Goal: Obtain resource: Download file/media

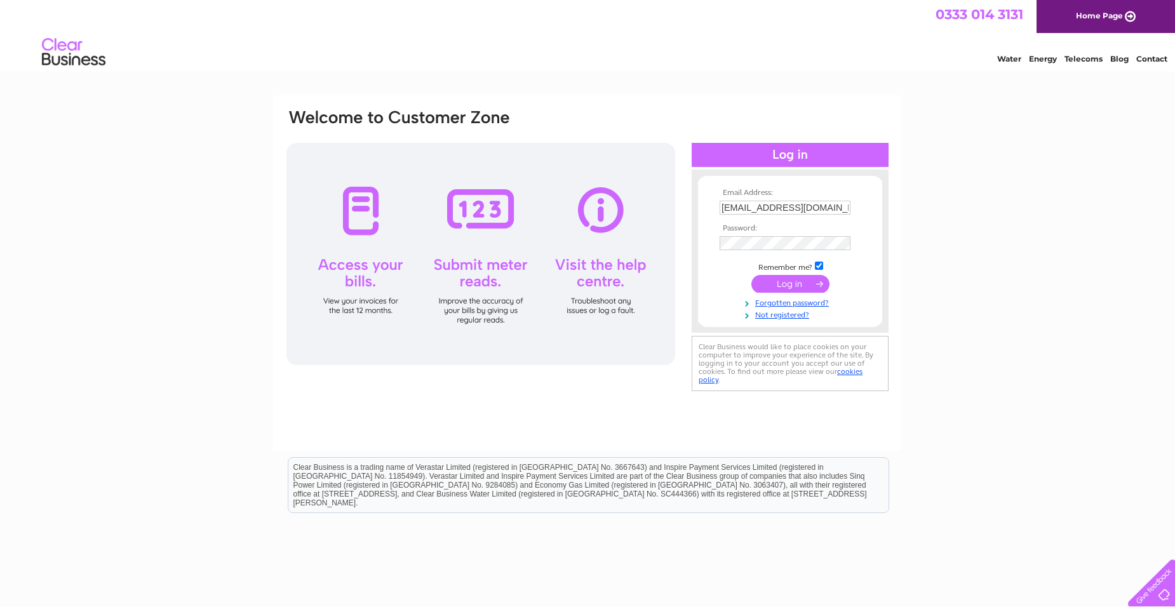
click at [801, 282] on input "submit" at bounding box center [790, 284] width 78 height 18
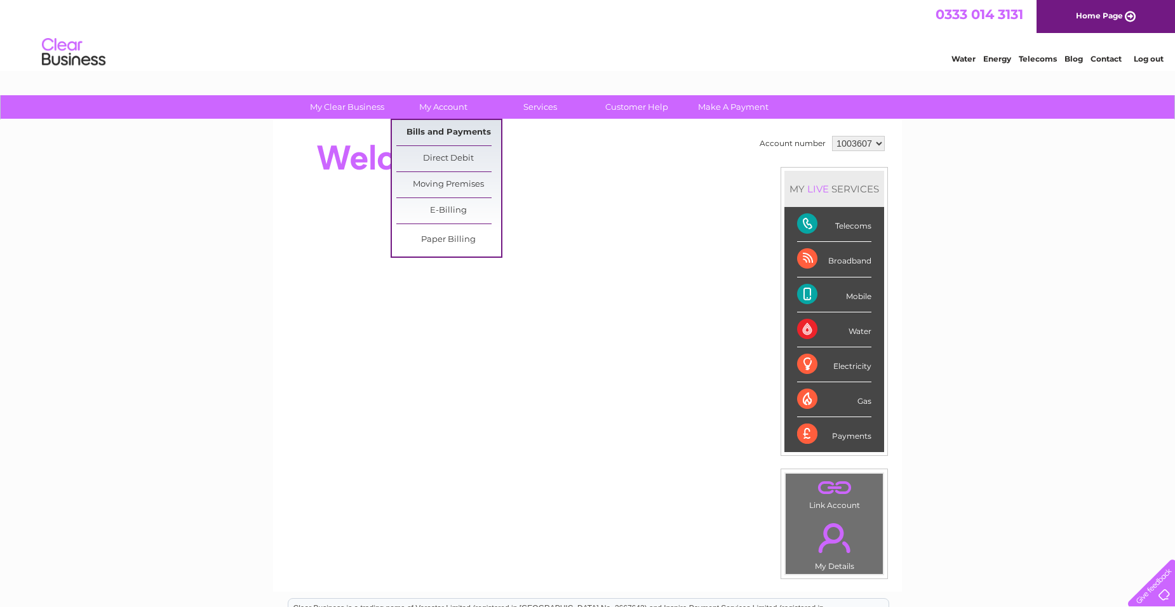
click at [465, 131] on link "Bills and Payments" at bounding box center [448, 132] width 105 height 25
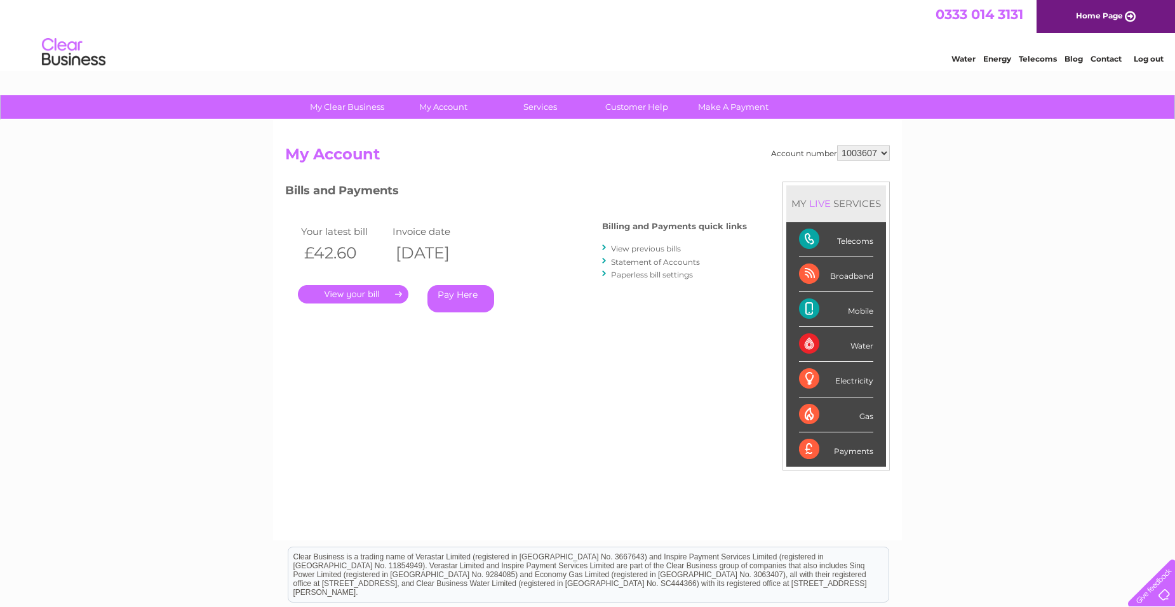
click at [361, 292] on link "." at bounding box center [353, 294] width 110 height 18
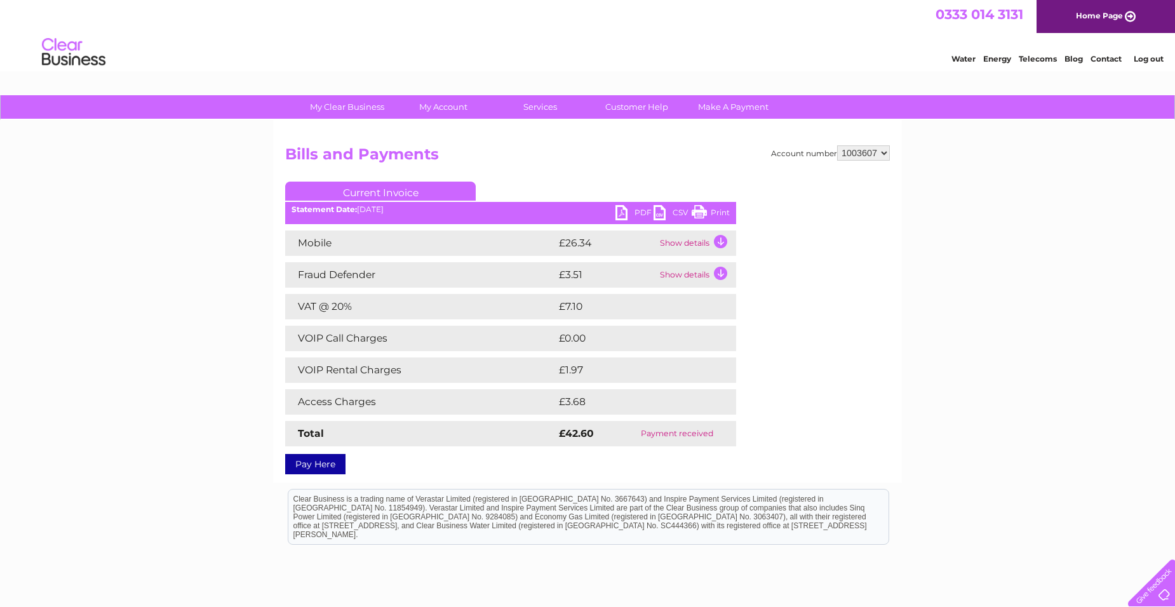
click at [619, 211] on link "PDF" at bounding box center [634, 214] width 38 height 18
click at [633, 211] on link "PDF" at bounding box center [634, 214] width 38 height 18
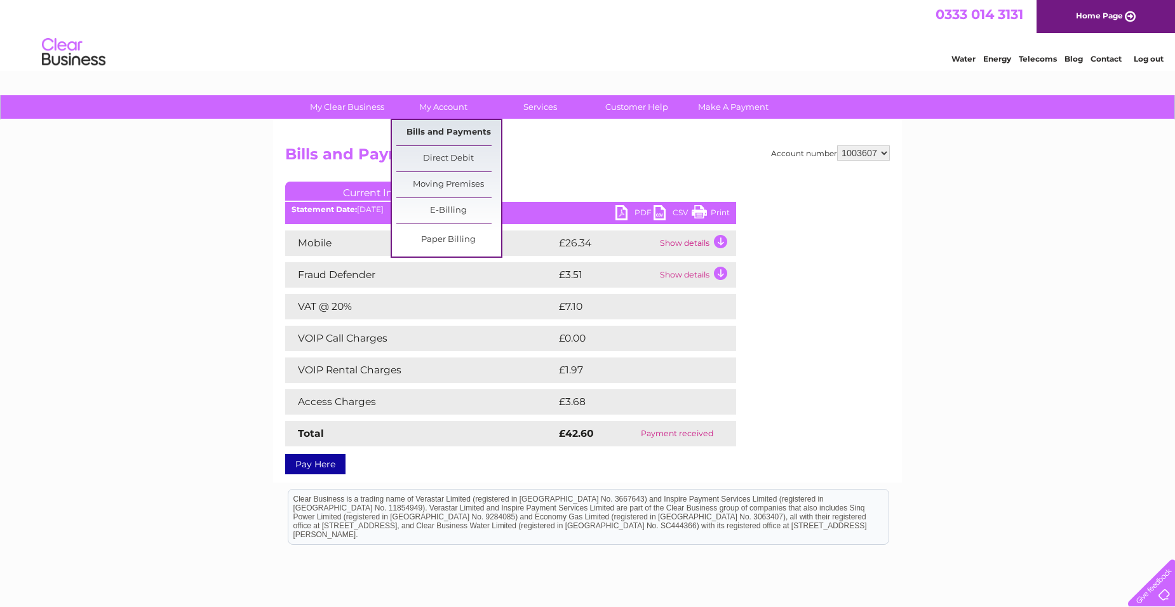
click at [450, 134] on link "Bills and Payments" at bounding box center [448, 132] width 105 height 25
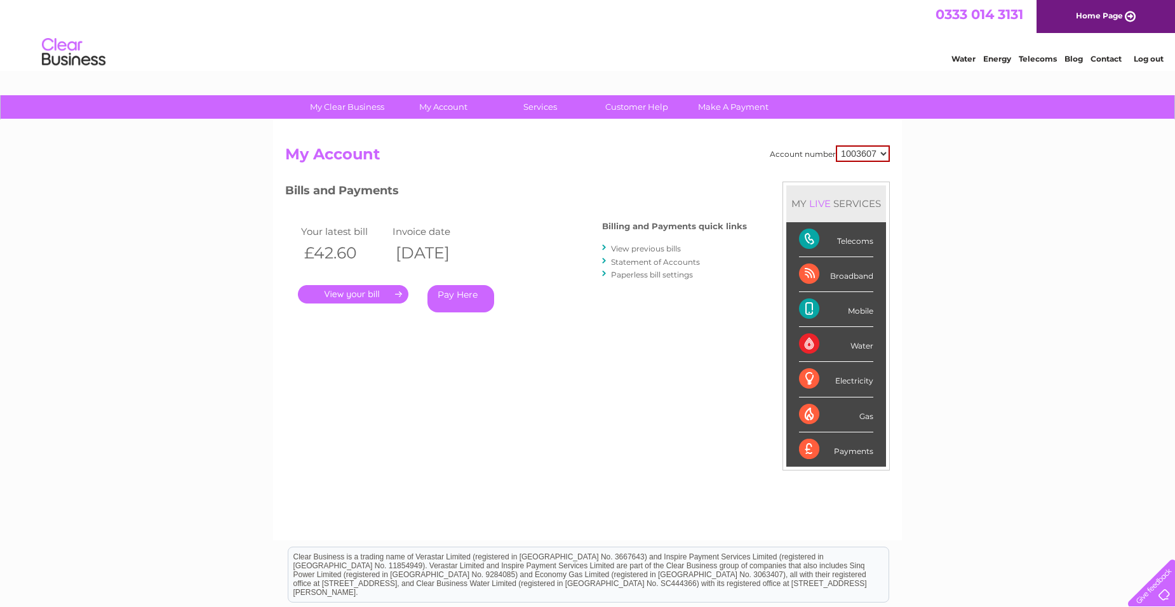
click at [653, 248] on link "View previous bills" at bounding box center [646, 249] width 70 height 10
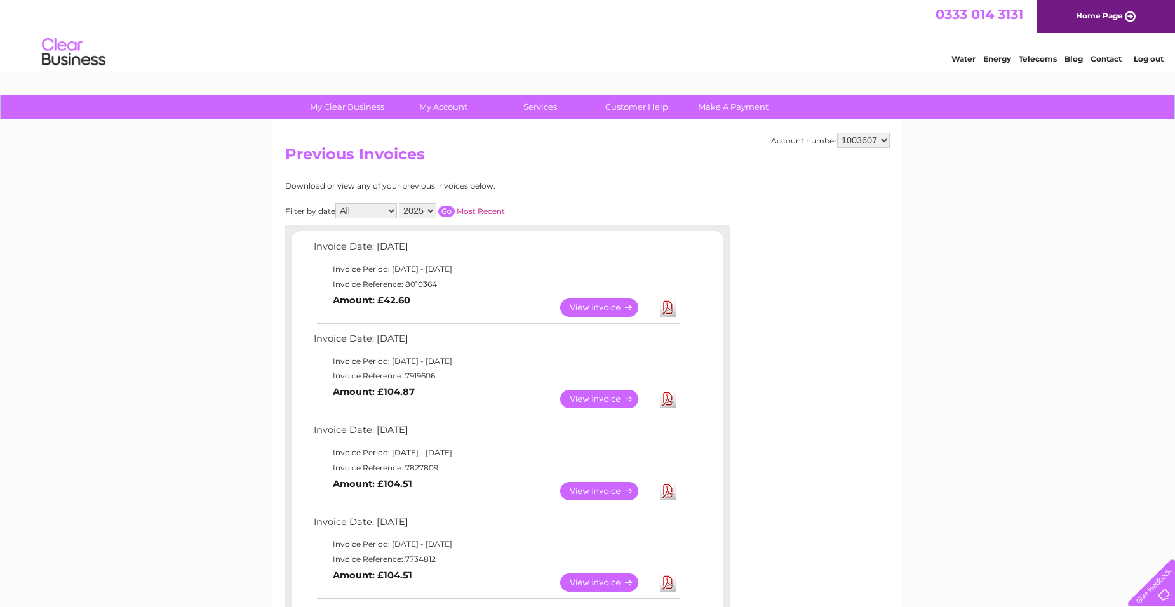
click at [607, 394] on link "View" at bounding box center [606, 399] width 93 height 18
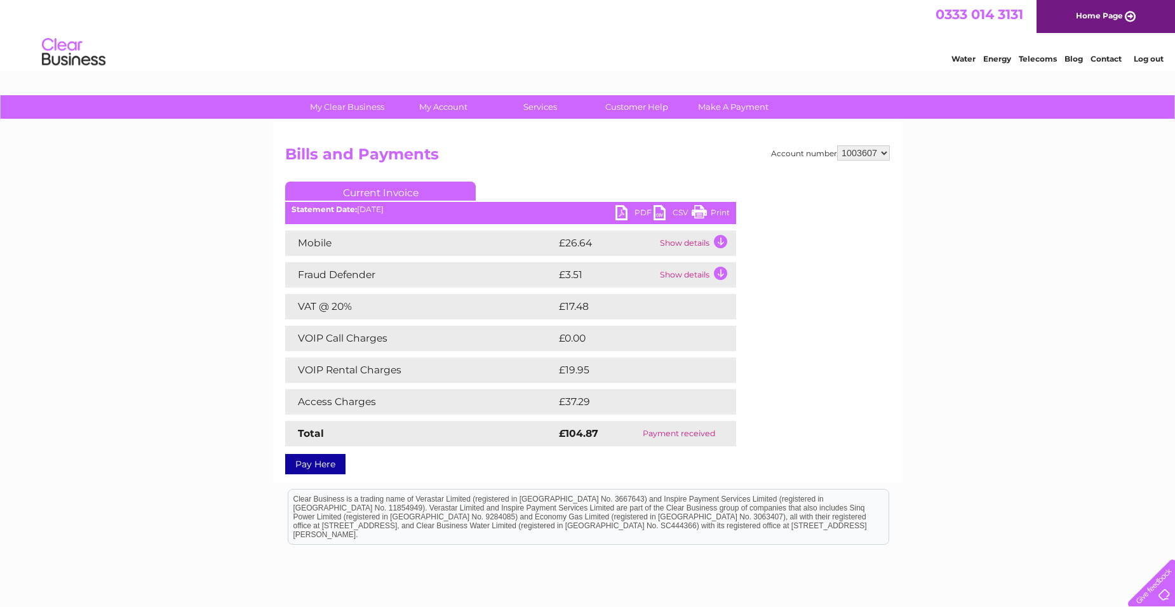
click at [620, 212] on link "PDF" at bounding box center [634, 214] width 38 height 18
click at [1156, 57] on link "Log out" at bounding box center [1148, 59] width 30 height 10
